Goal: Obtain resource: Download file/media

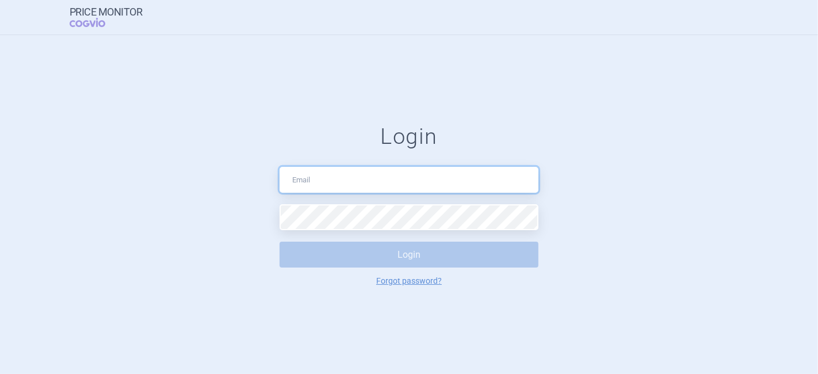
click at [317, 185] on input "text" at bounding box center [409, 180] width 259 height 26
drag, startPoint x: 405, startPoint y: 170, endPoint x: 337, endPoint y: 183, distance: 69.7
click at [337, 183] on input "[EMAIL_ADDRESS][DOMAIN_NAME]" at bounding box center [409, 180] width 259 height 26
type input "[EMAIL_ADDRESS][DOMAIN_NAME]"
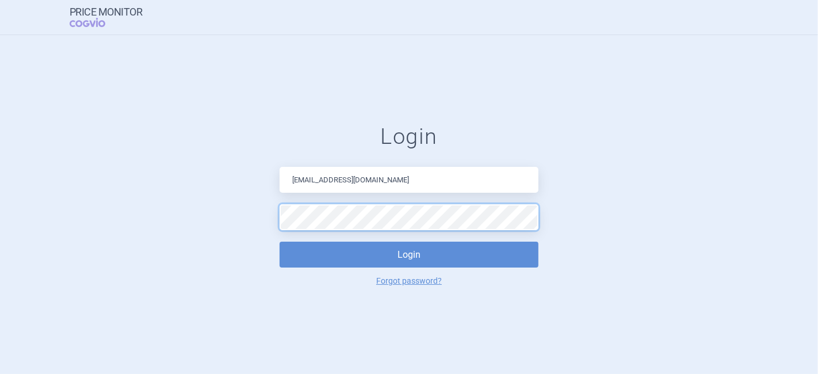
click at [280, 242] on button "Login" at bounding box center [409, 255] width 259 height 26
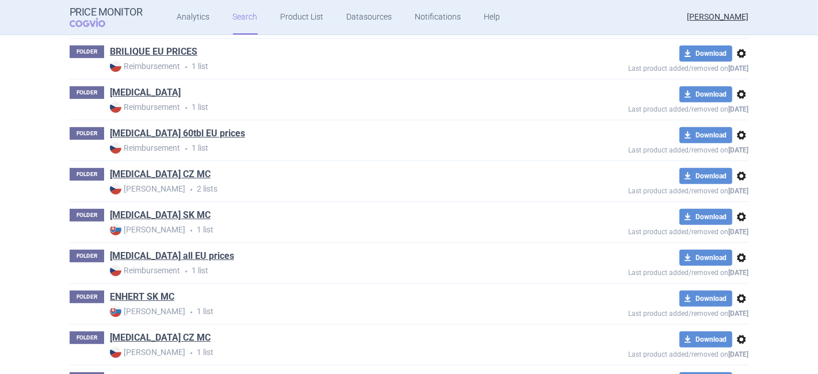
scroll to position [414, 0]
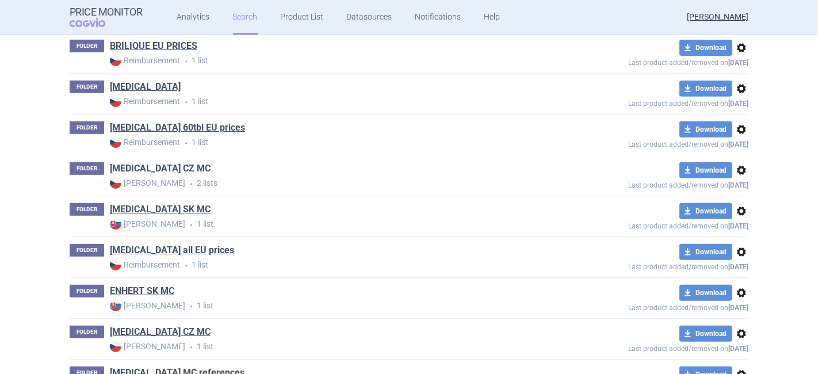
click at [150, 167] on link "[MEDICAL_DATA] CZ MC" at bounding box center [160, 168] width 101 height 13
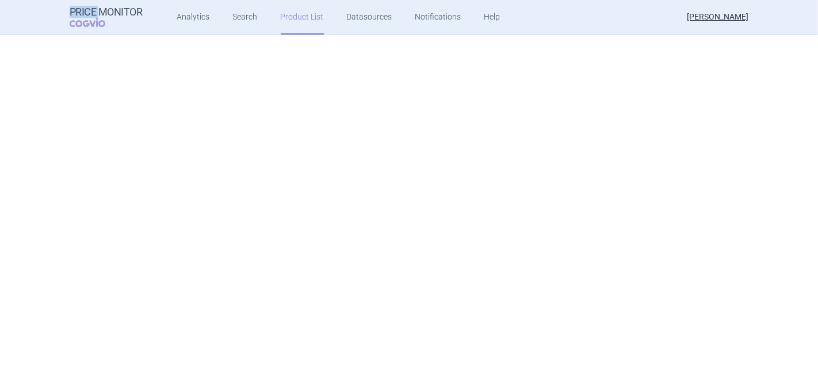
click at [150, 167] on div "Price Monitor COGVIO Analytics Search Product List Datasources Notifications He…" at bounding box center [409, 187] width 818 height 374
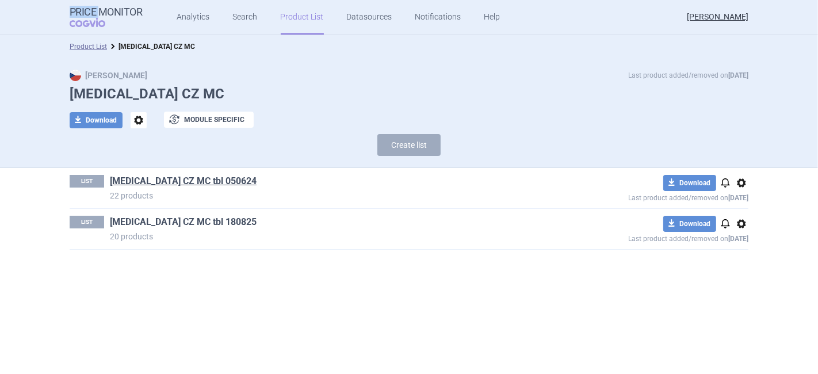
click at [152, 226] on link "[MEDICAL_DATA] CZ MC tbl 180825" at bounding box center [183, 222] width 147 height 13
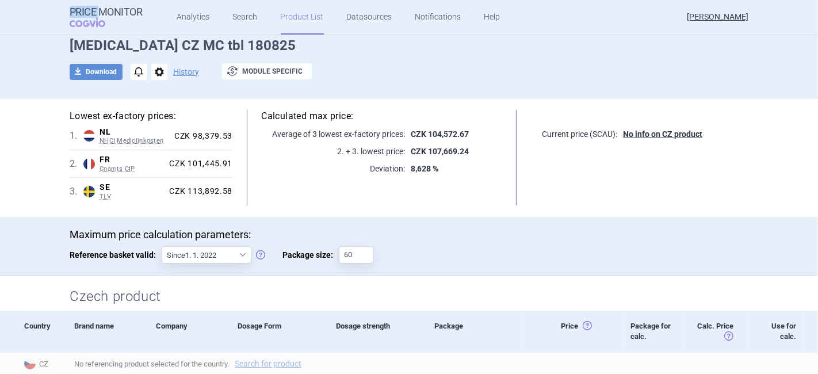
scroll to position [44, 0]
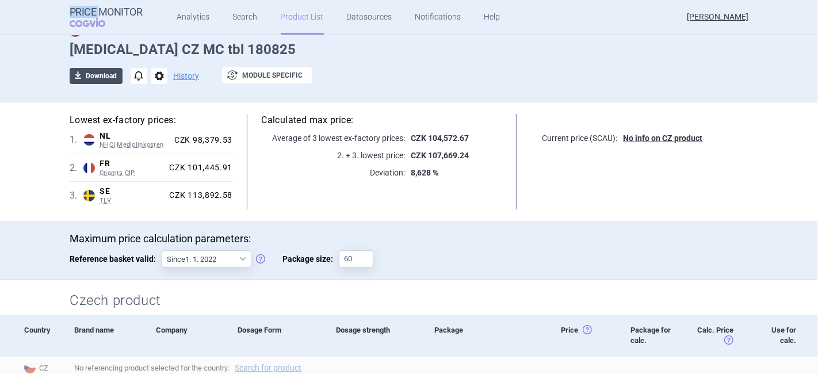
click at [93, 68] on button "download Download" at bounding box center [96, 76] width 53 height 16
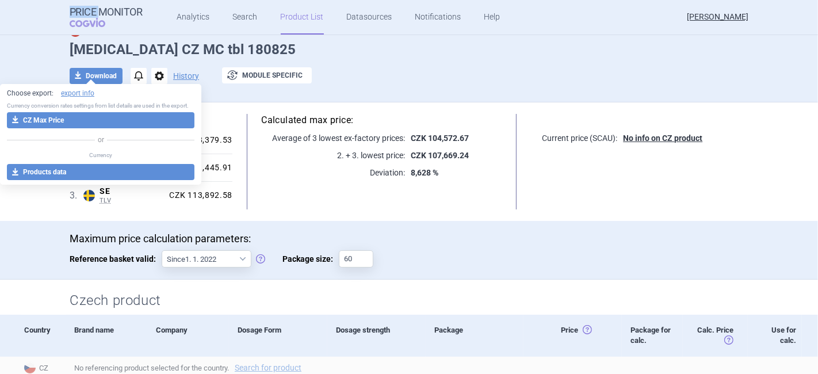
select select "EUR"
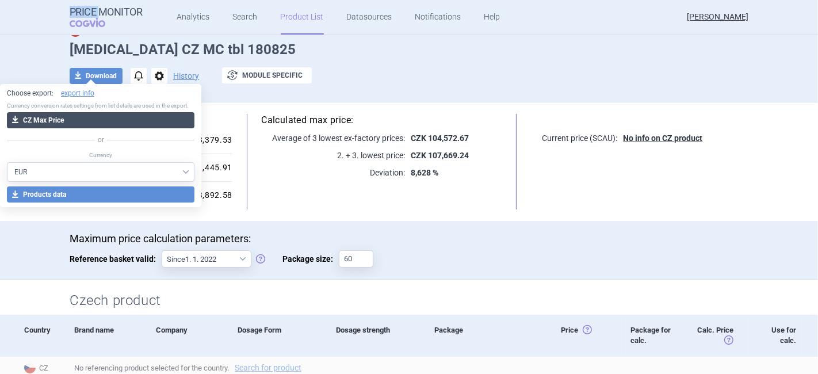
click at [73, 122] on button "download CZ Max Price" at bounding box center [101, 120] width 188 height 16
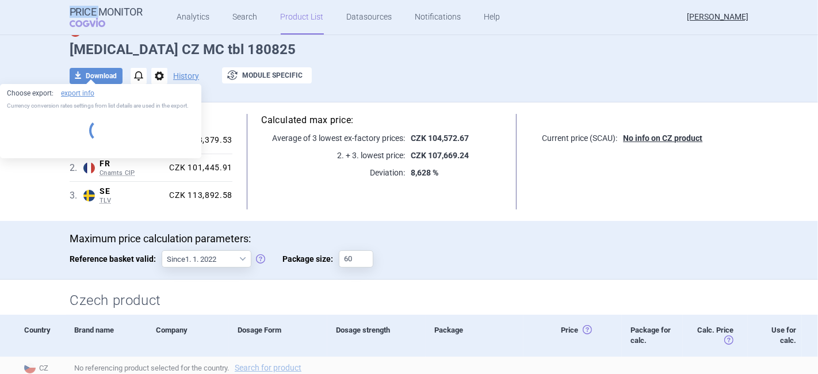
select select "EUR"
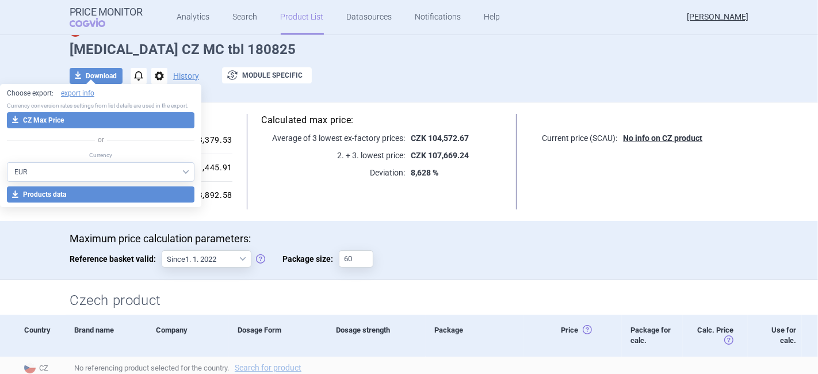
click at [394, 62] on div "Max Price Last product added/removed on [DATE] [MEDICAL_DATA] CZ MC tbl 180825 …" at bounding box center [409, 60] width 725 height 71
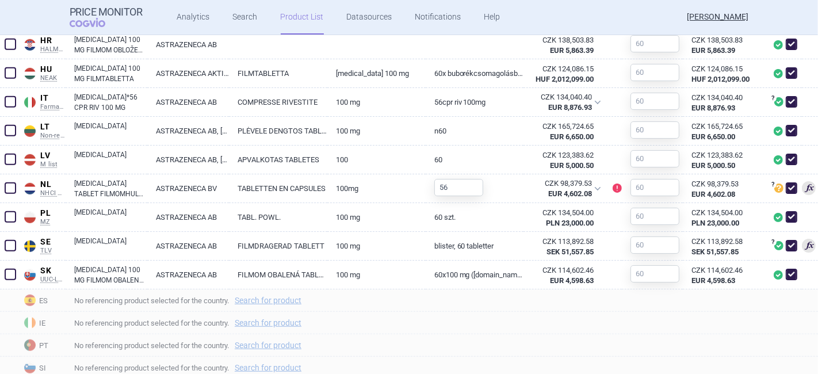
scroll to position [620, 0]
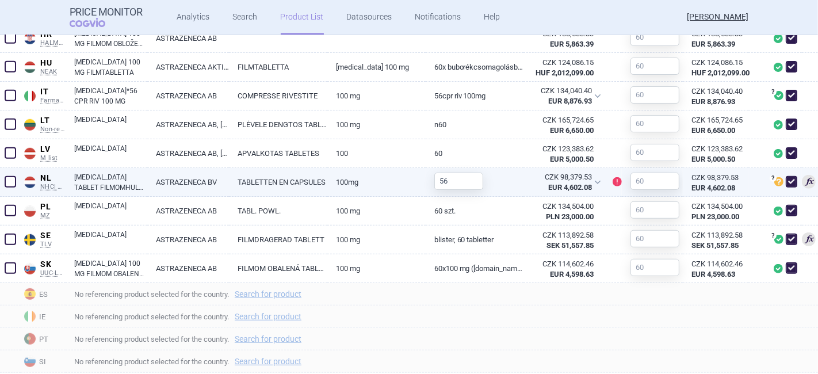
click at [211, 183] on link "ASTRAZENECA BV" at bounding box center [188, 182] width 82 height 28
select select "EUR"
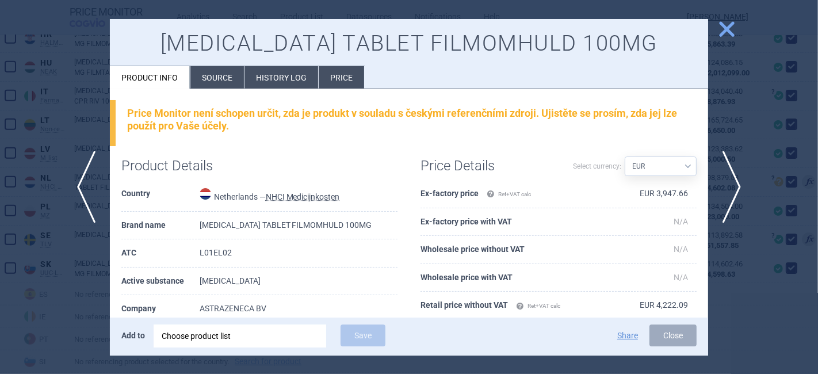
click at [257, 78] on li "History log" at bounding box center [282, 77] width 74 height 22
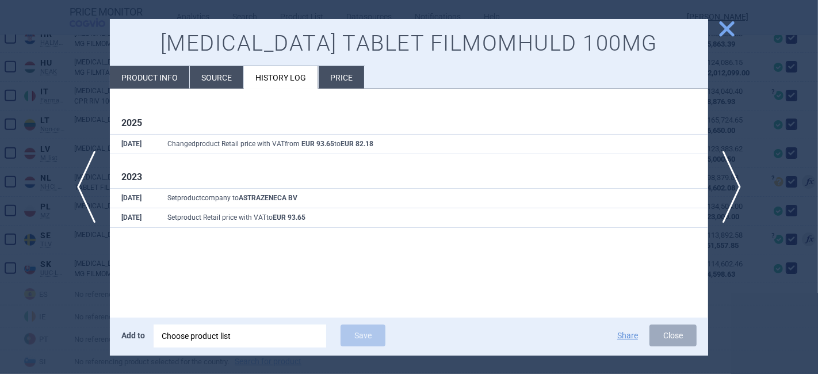
click at [723, 33] on span "close" at bounding box center [727, 29] width 20 height 20
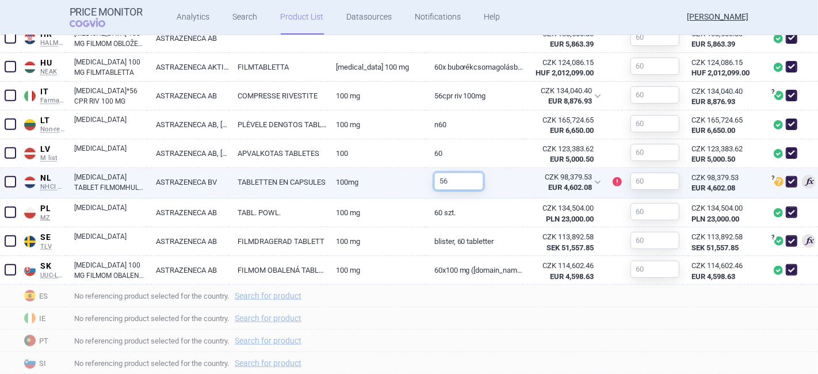
click at [447, 181] on input "56" at bounding box center [459, 181] width 49 height 17
click at [573, 317] on span "No referencing product selected for the country. Search for product" at bounding box center [446, 318] width 744 height 14
